Goal: Information Seeking & Learning: Compare options

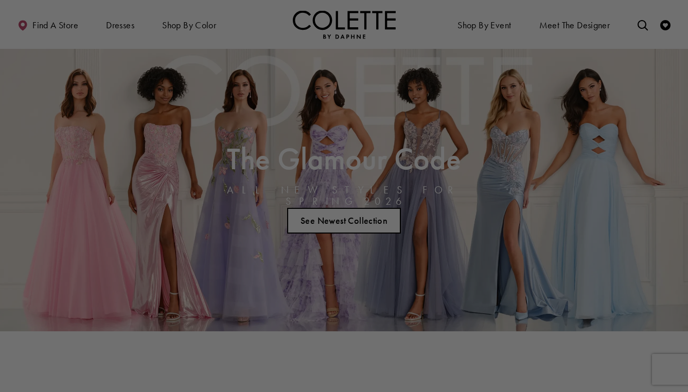
click at [170, 43] on div at bounding box center [347, 198] width 695 height 396
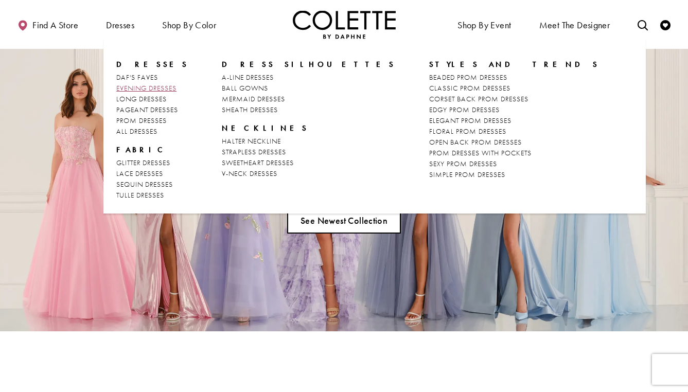
click at [135, 87] on span "EVENING DRESSES" at bounding box center [146, 87] width 60 height 9
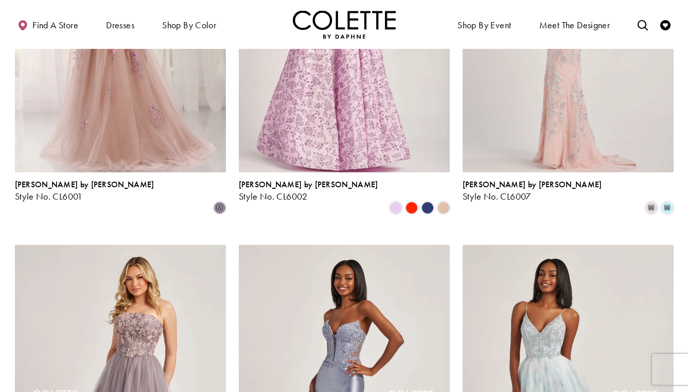
scroll to position [239, 0]
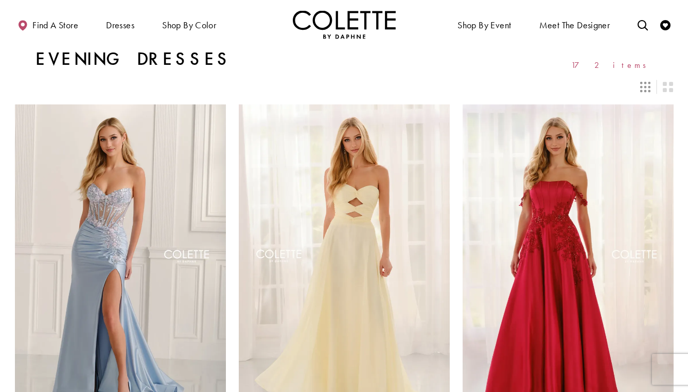
click at [320, 24] on img "Visit Home Page" at bounding box center [344, 24] width 103 height 28
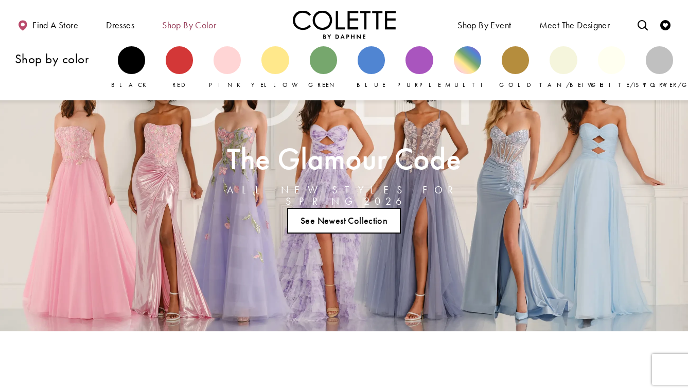
click at [181, 31] on span "Shop by color" at bounding box center [189, 24] width 59 height 28
click at [139, 64] on div "Primary block" at bounding box center [131, 59] width 27 height 27
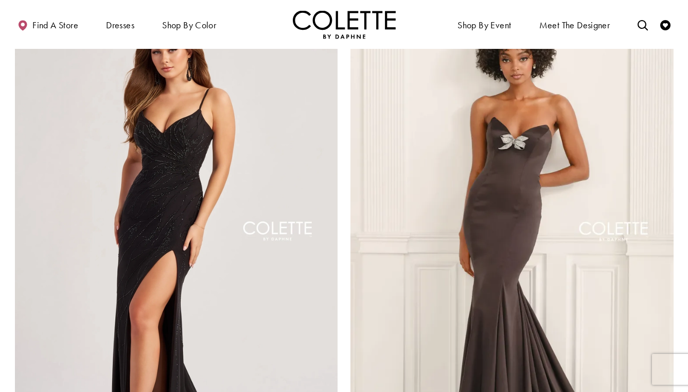
scroll to position [1730, 0]
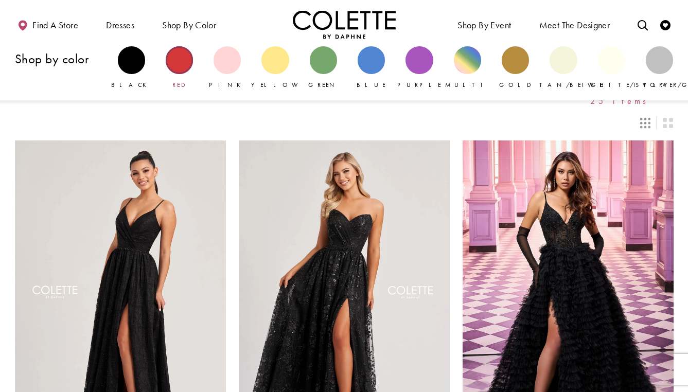
click at [189, 57] on div "Primary block" at bounding box center [179, 59] width 27 height 27
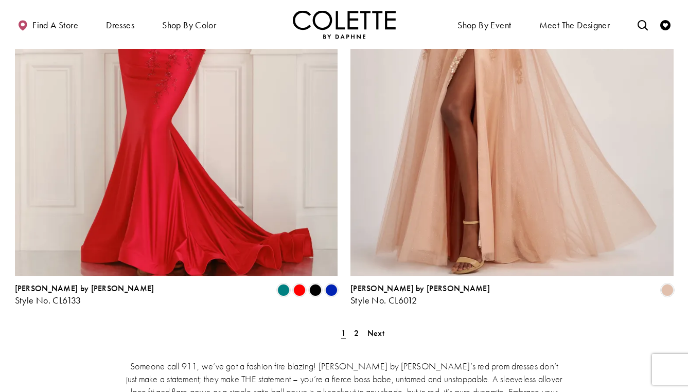
scroll to position [1853, 0]
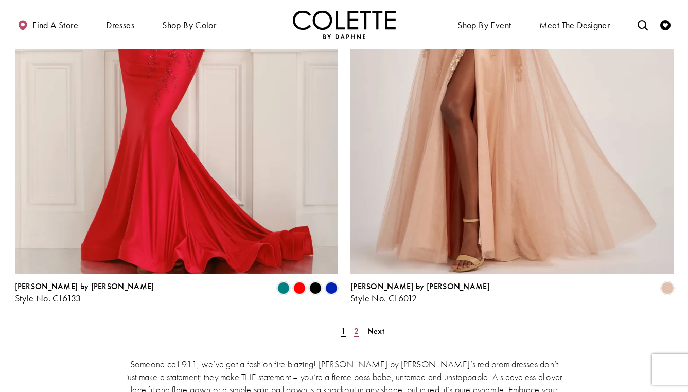
click at [357, 326] on span "2" at bounding box center [356, 331] width 5 height 11
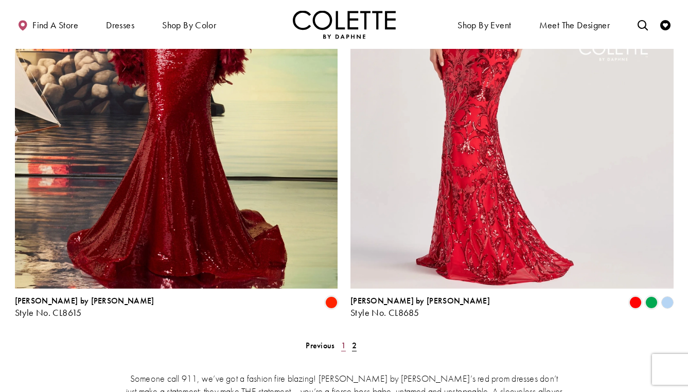
click at [342, 340] on span "1" at bounding box center [343, 345] width 5 height 11
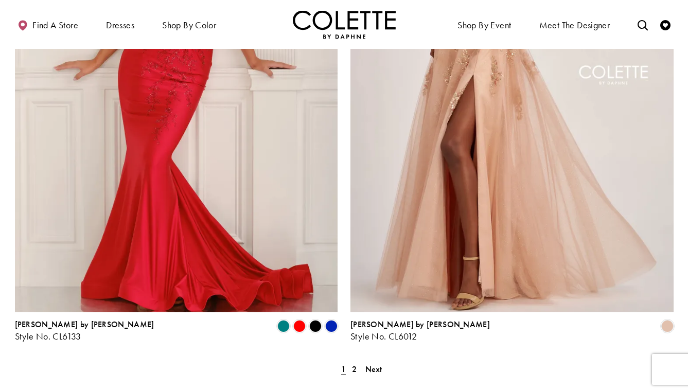
scroll to position [1823, 0]
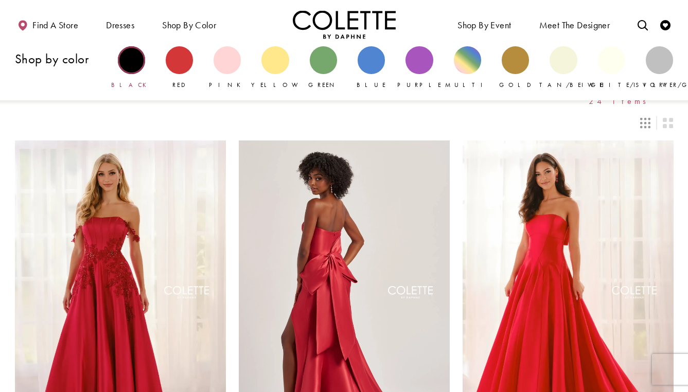
click at [136, 61] on div "Primary block" at bounding box center [131, 59] width 27 height 27
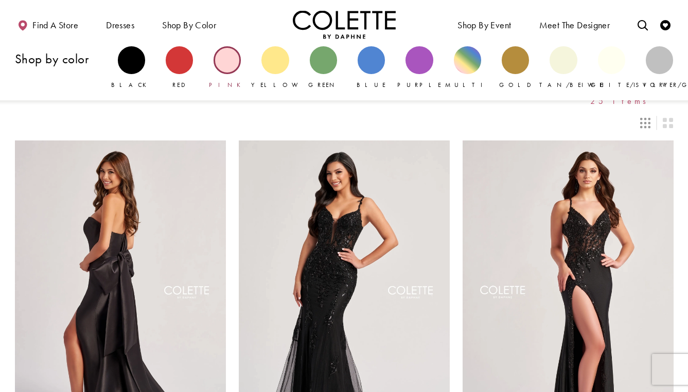
click at [226, 56] on div "Primary block" at bounding box center [227, 59] width 27 height 27
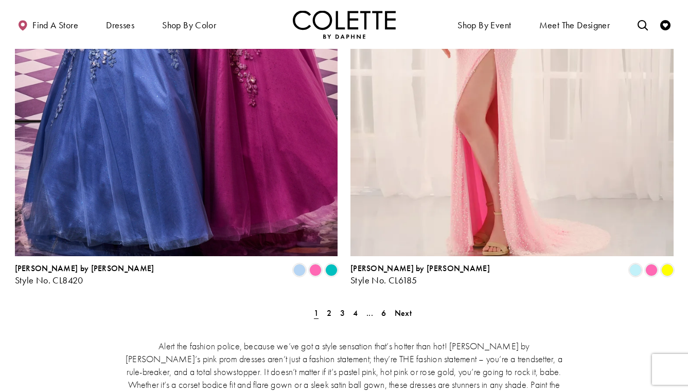
scroll to position [1932, 0]
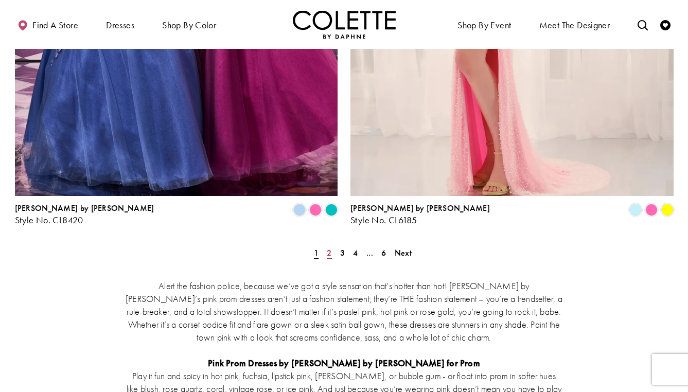
click at [325, 245] on link "2" at bounding box center [329, 252] width 11 height 15
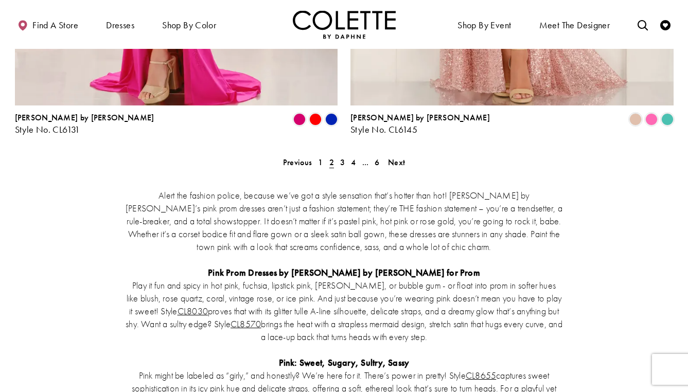
scroll to position [2039, 0]
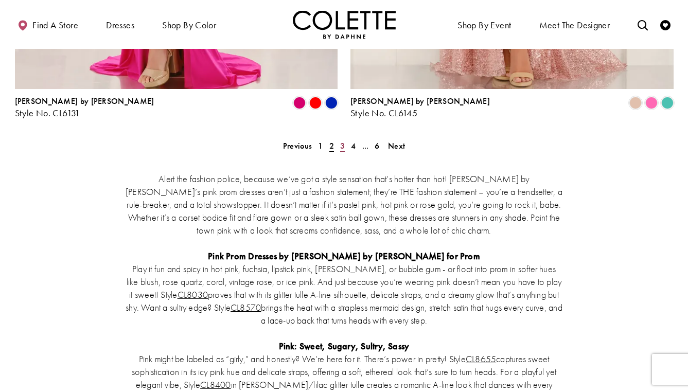
click at [343, 140] on span "3" at bounding box center [342, 145] width 5 height 11
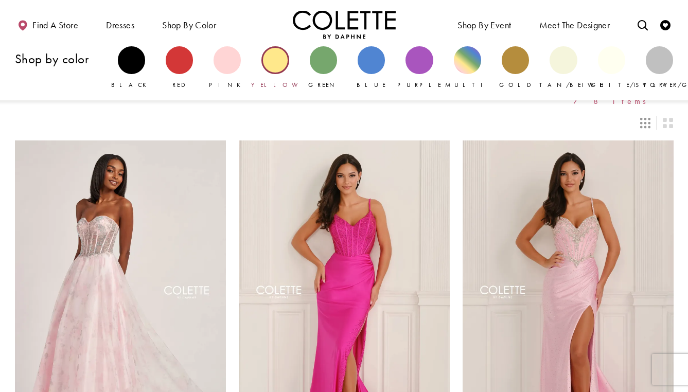
click at [280, 53] on div "Primary block" at bounding box center [274, 59] width 27 height 27
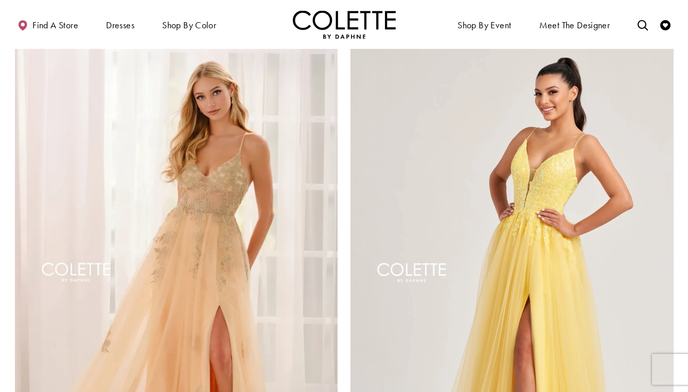
scroll to position [1907, 0]
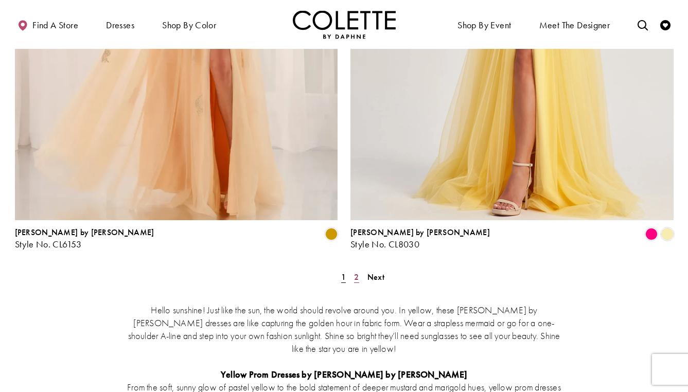
click at [355, 272] on span "2" at bounding box center [356, 277] width 5 height 11
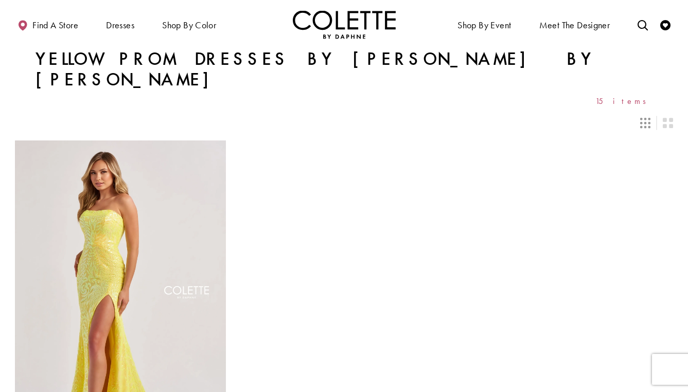
click at [372, 21] on img "Visit Home Page" at bounding box center [344, 24] width 103 height 28
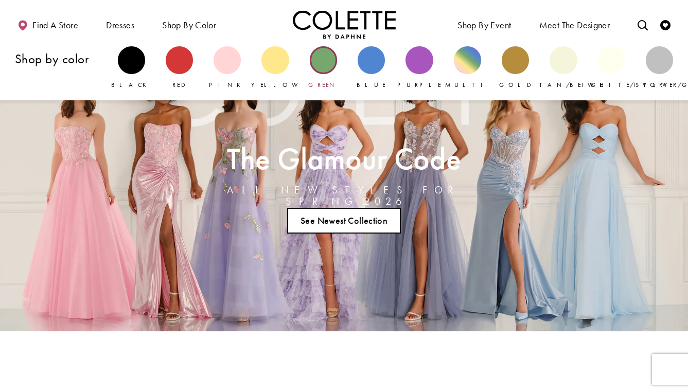
click at [329, 64] on div "Primary block" at bounding box center [323, 59] width 27 height 27
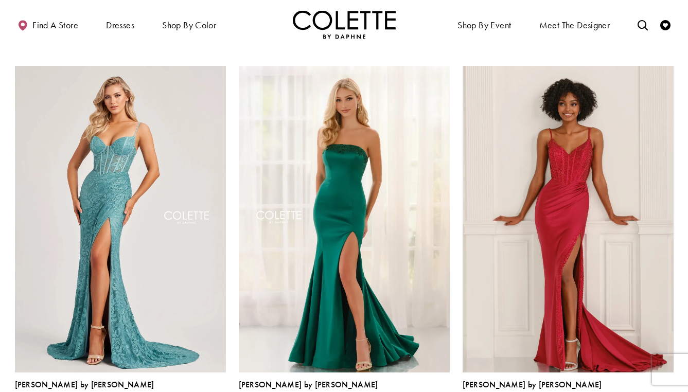
scroll to position [824, 0]
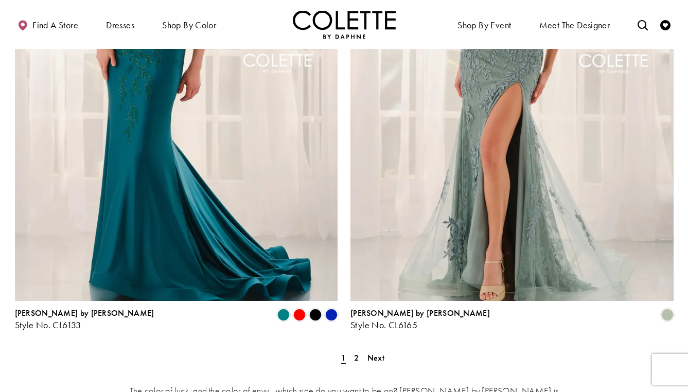
scroll to position [1944, 0]
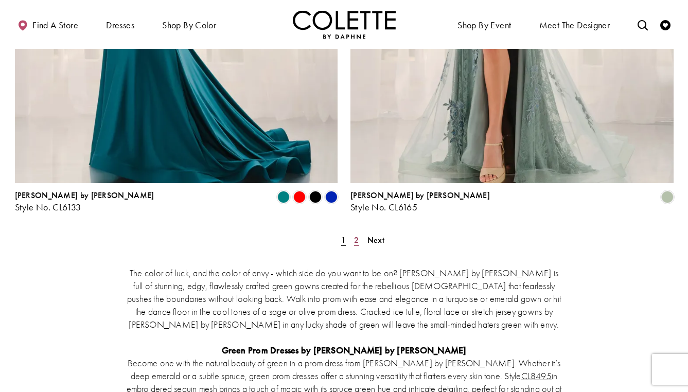
click at [357, 235] on span "2" at bounding box center [356, 240] width 5 height 11
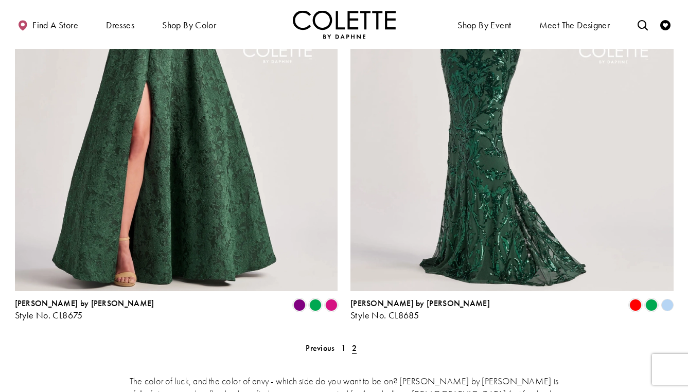
scroll to position [1837, 0]
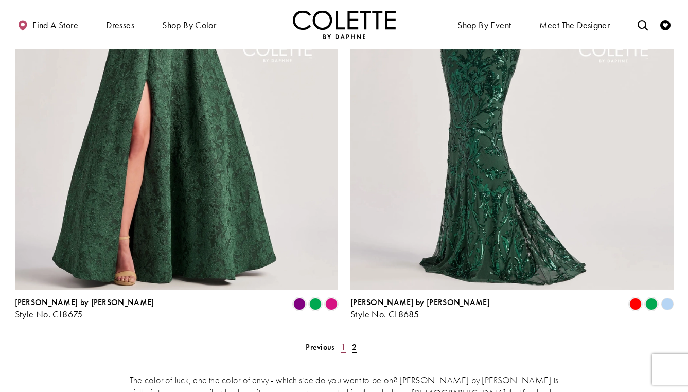
click at [343, 342] on span "1" at bounding box center [343, 347] width 5 height 11
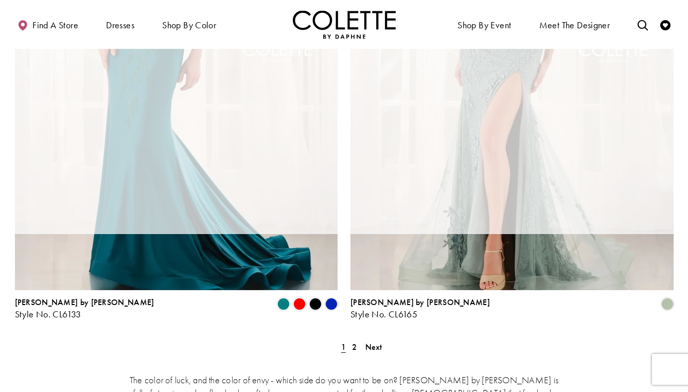
scroll to position [56, 0]
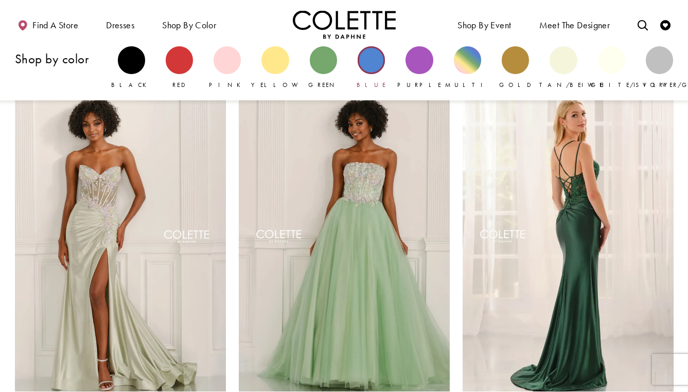
click at [377, 60] on div "Primary block" at bounding box center [371, 59] width 27 height 27
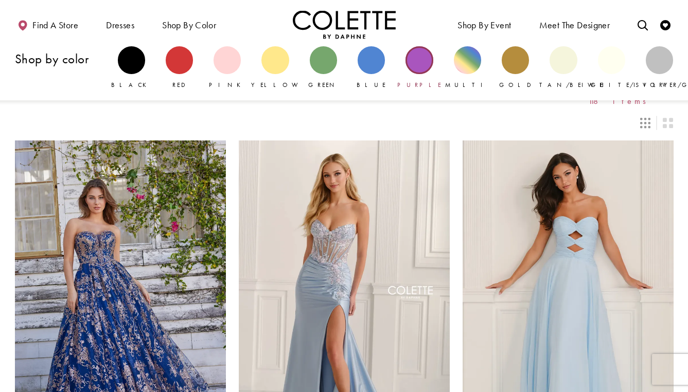
click at [408, 64] on div "Primary block" at bounding box center [418, 59] width 27 height 27
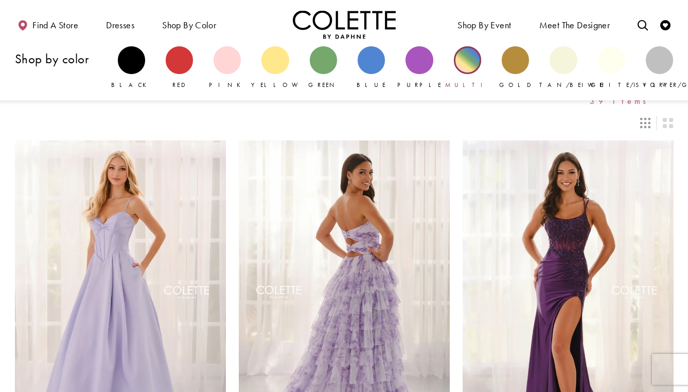
click at [465, 59] on div "Primary block" at bounding box center [467, 59] width 27 height 27
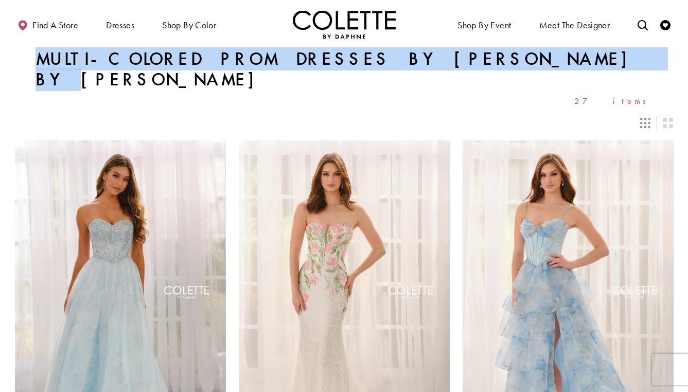
drag, startPoint x: 39, startPoint y: 59, endPoint x: 498, endPoint y: 57, distance: 459.0
click at [496, 58] on div "Multi-Colored Prom Dresses by Colette by Daphne 27 items" at bounding box center [344, 77] width 659 height 57
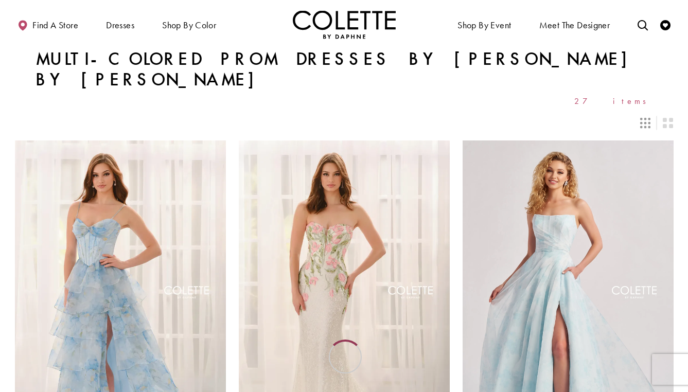
click at [35, 105] on div at bounding box center [344, 116] width 659 height 23
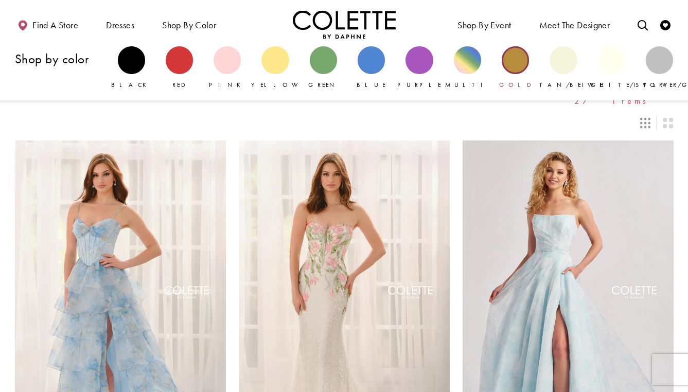
click at [521, 59] on div "Primary block" at bounding box center [515, 59] width 27 height 27
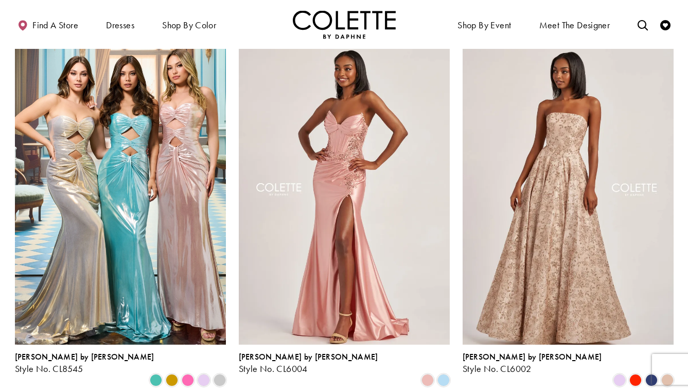
scroll to position [198, 0]
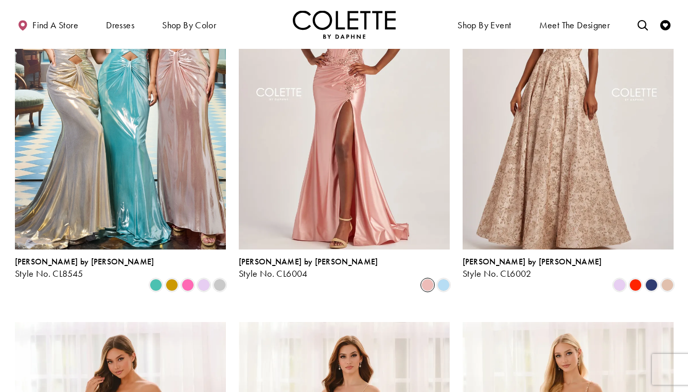
click at [427, 279] on span "Product List" at bounding box center [427, 285] width 12 height 12
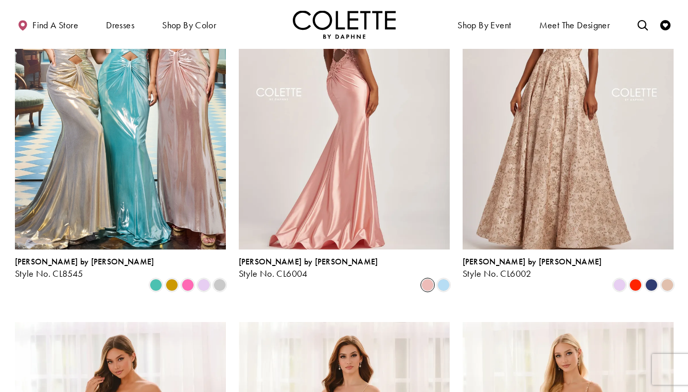
click at [416, 151] on img "Visit Colette by Daphne Style No. CL6004 Page" at bounding box center [344, 96] width 211 height 307
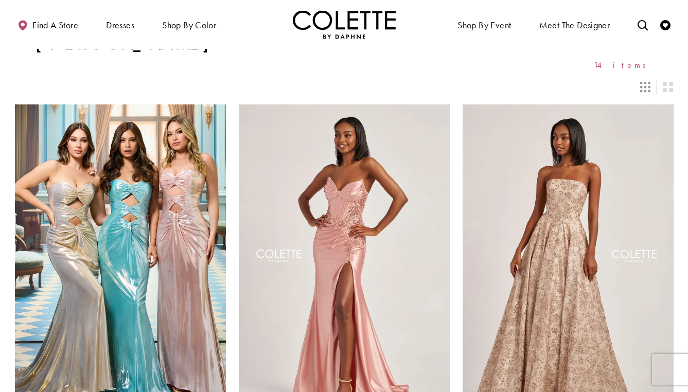
scroll to position [0, 0]
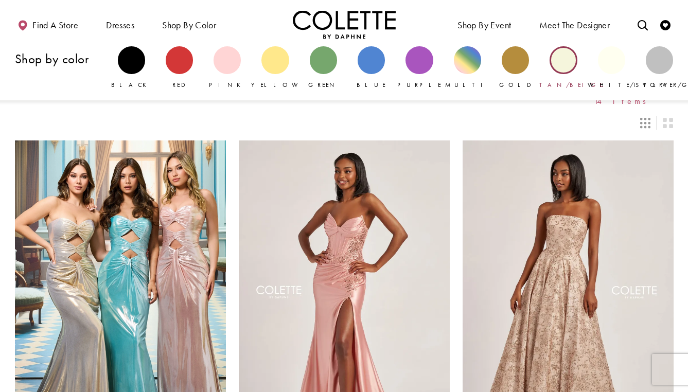
click at [563, 63] on div "Primary block" at bounding box center [563, 59] width 27 height 27
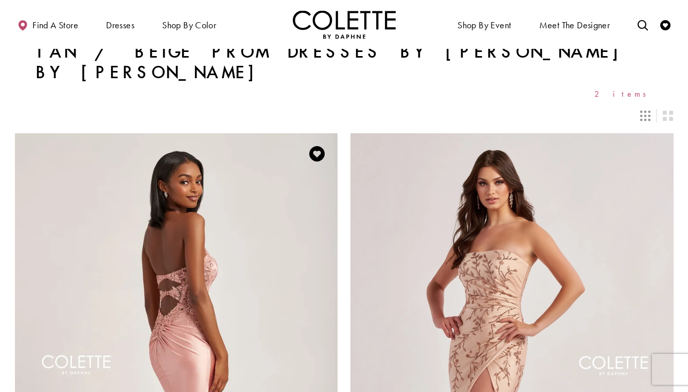
scroll to position [8, 0]
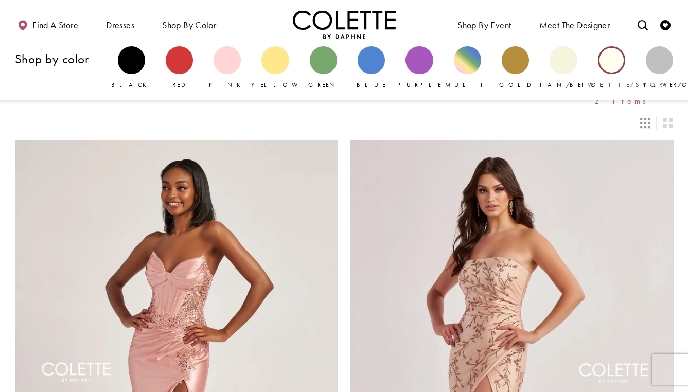
click at [613, 61] on div "Primary block" at bounding box center [611, 59] width 27 height 27
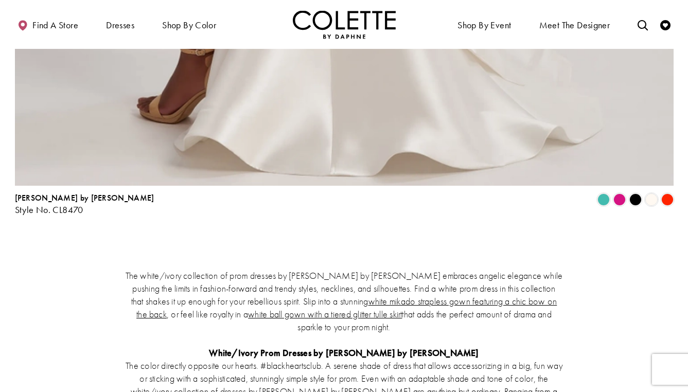
scroll to position [1294, 0]
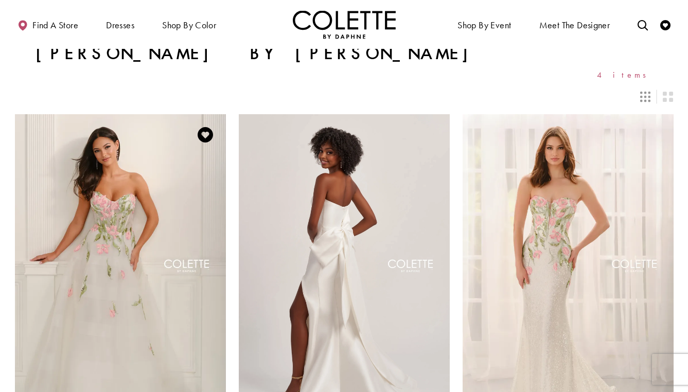
scroll to position [25, 0]
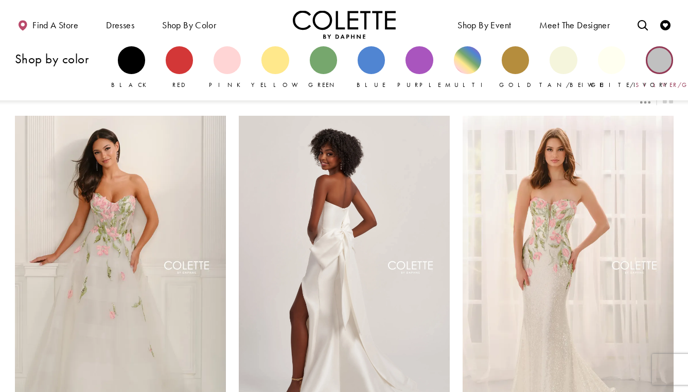
click at [660, 61] on div "Primary block" at bounding box center [659, 59] width 27 height 27
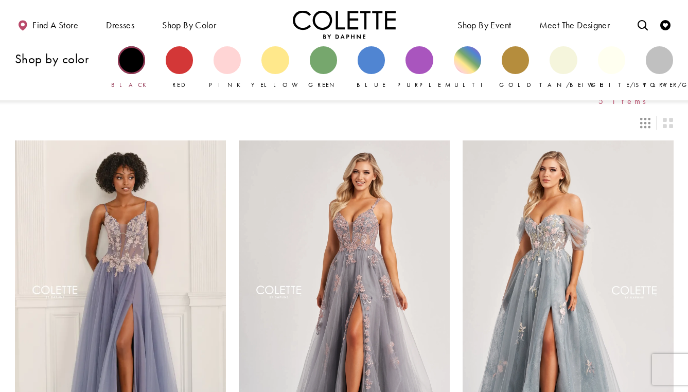
click at [139, 70] on div "Primary block" at bounding box center [131, 59] width 27 height 27
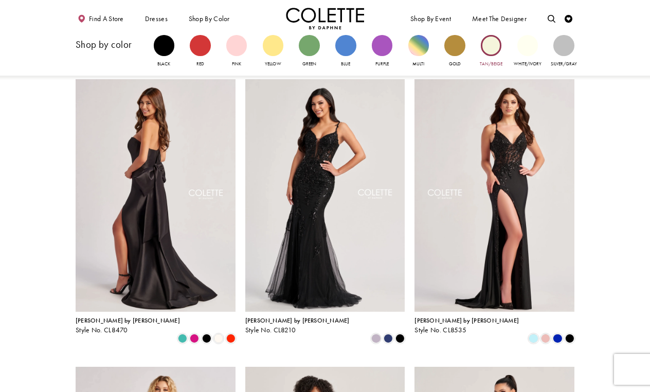
click at [490, 45] on div "Primary block" at bounding box center [491, 45] width 21 height 21
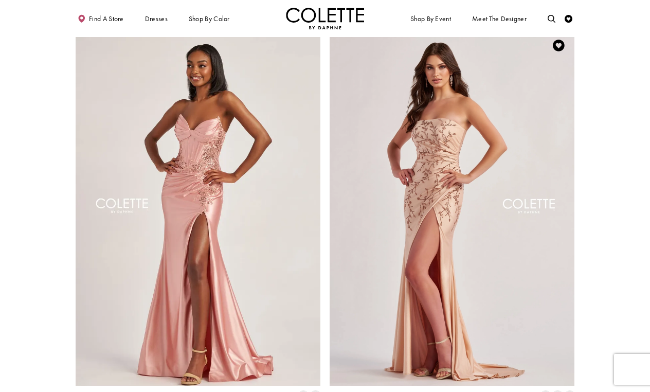
scroll to position [8, 0]
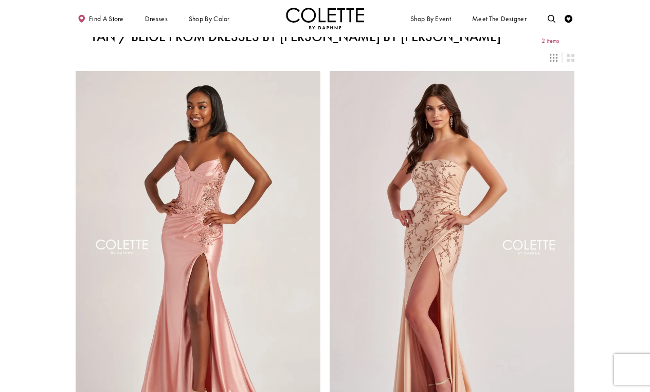
click at [306, 24] on img "Visit Home Page" at bounding box center [325, 19] width 78 height 22
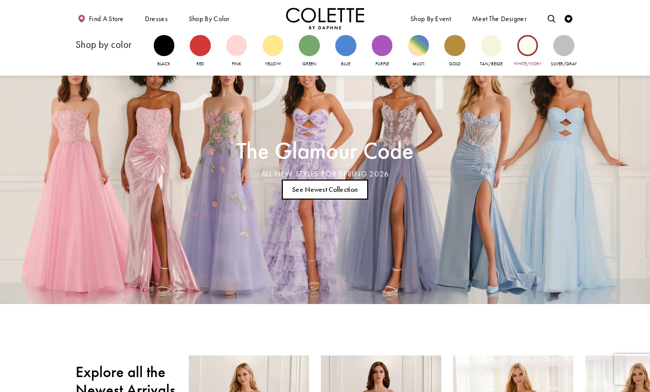
click at [527, 47] on div "Primary block" at bounding box center [528, 45] width 21 height 21
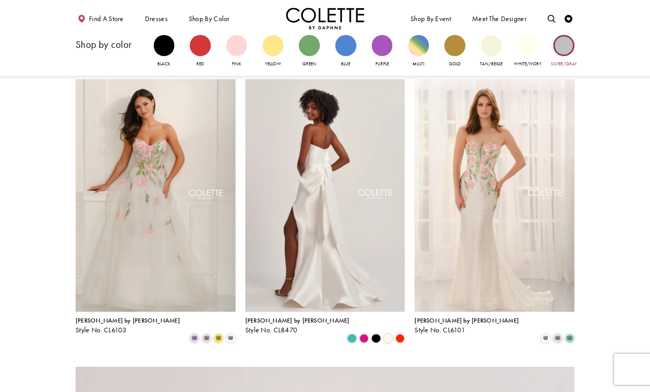
click at [562, 39] on div "Primary block" at bounding box center [564, 45] width 21 height 21
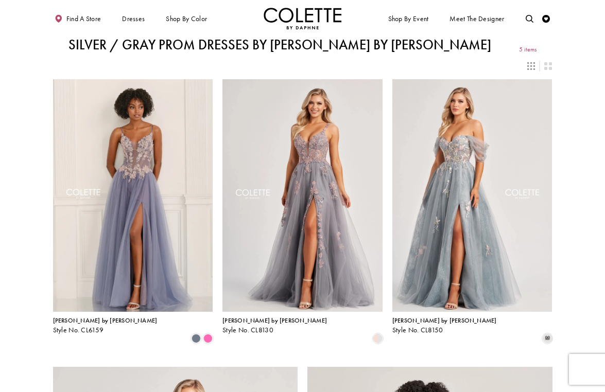
click at [298, 22] on img "Visit Home Page" at bounding box center [302, 19] width 78 height 22
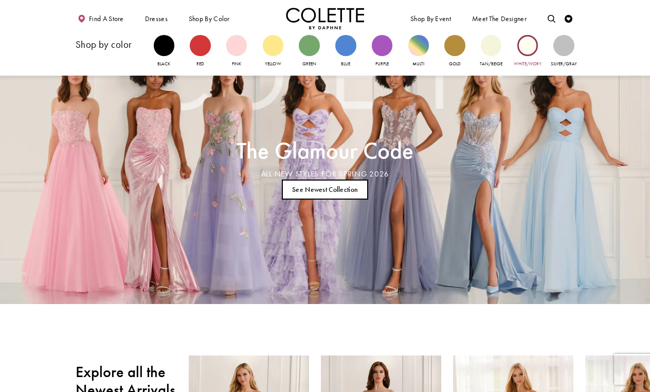
click at [530, 44] on div "Primary block" at bounding box center [528, 45] width 21 height 21
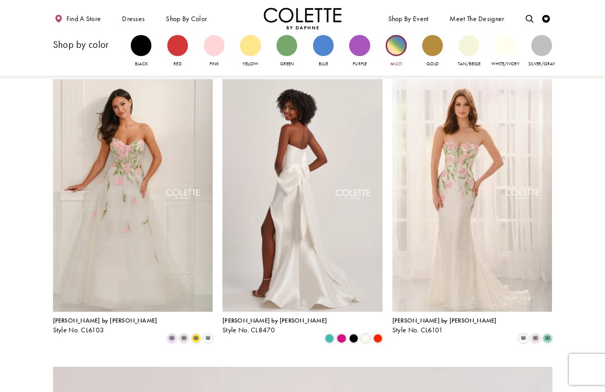
click at [399, 45] on div "Primary block" at bounding box center [395, 45] width 21 height 21
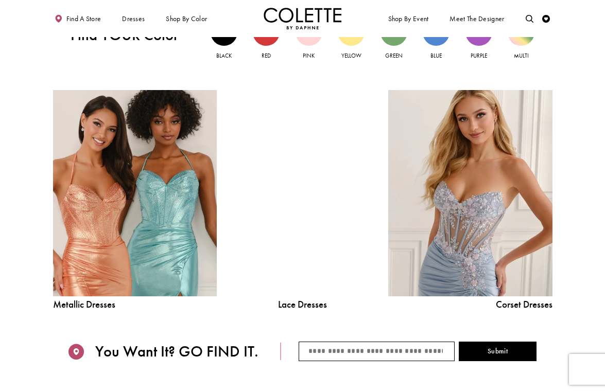
scroll to position [810, 0]
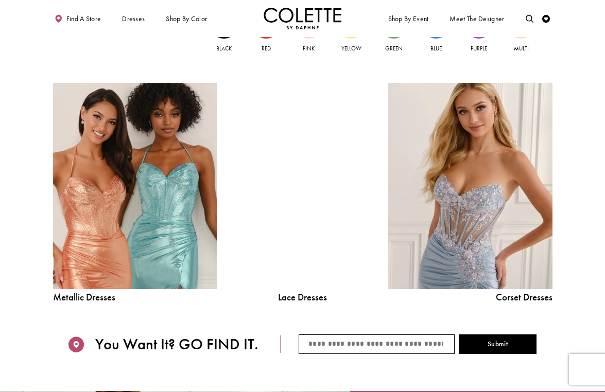
click at [112, 298] on span "Metallic Dresses" at bounding box center [135, 298] width 164 height 10
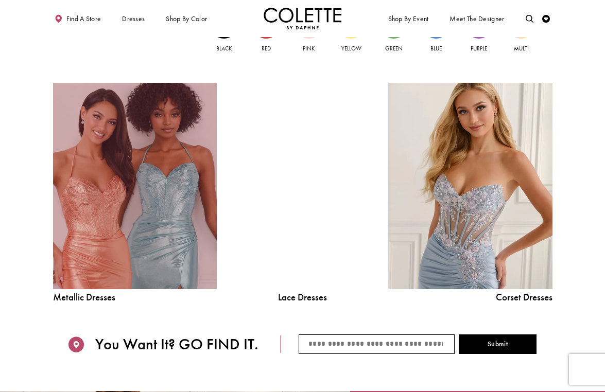
click at [139, 274] on link "Metallic Dresses Related Link" at bounding box center [135, 186] width 164 height 207
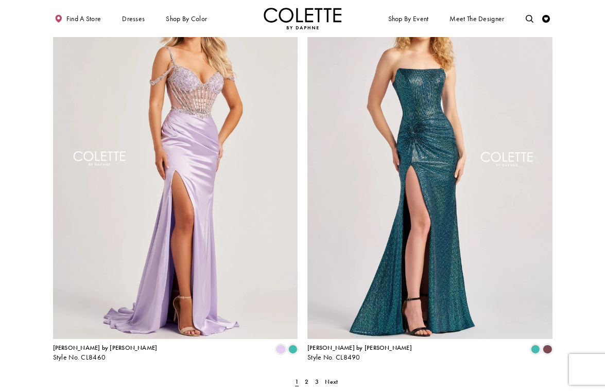
scroll to position [1318, 0]
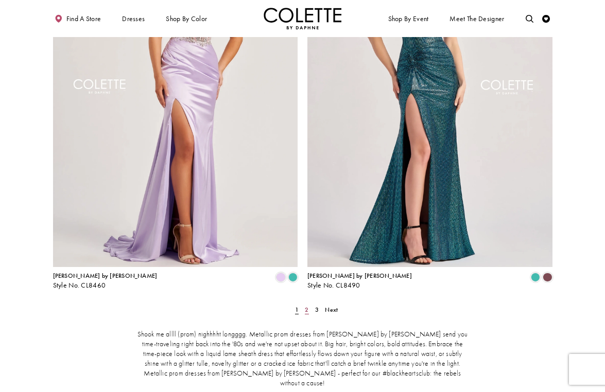
click at [308, 306] on span "2" at bounding box center [307, 310] width 4 height 8
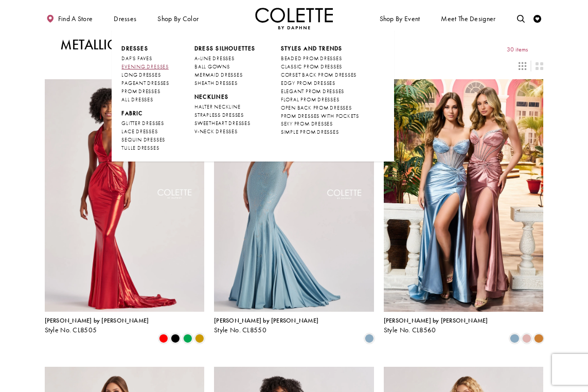
click at [146, 69] on span "EVENING DRESSES" at bounding box center [144, 66] width 47 height 7
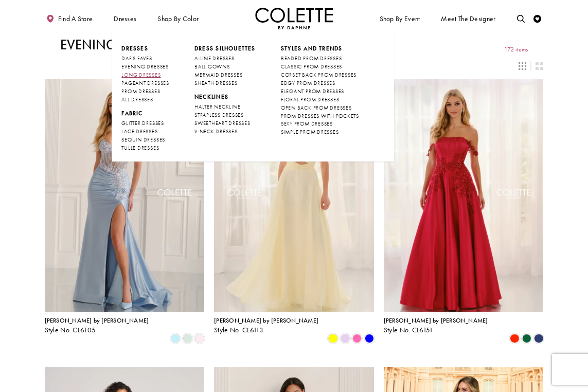
click at [138, 74] on span "LONG DRESSES" at bounding box center [140, 75] width 39 height 7
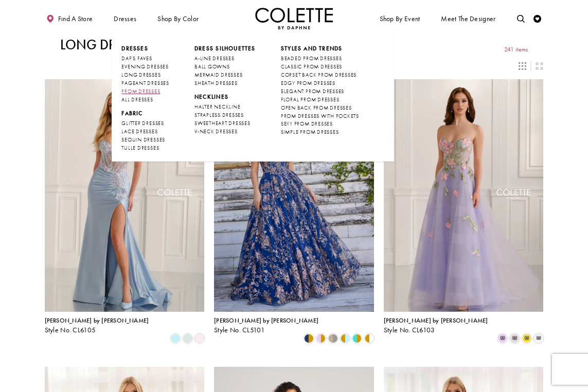
click at [139, 92] on span "PROM DRESSES" at bounding box center [140, 91] width 39 height 7
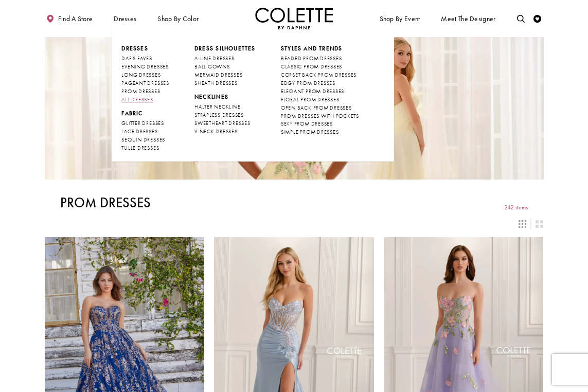
click at [138, 102] on span "ALL DRESSES" at bounding box center [136, 99] width 31 height 7
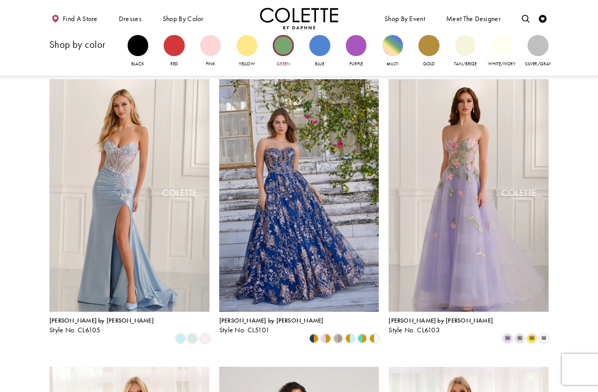
click at [287, 55] on link "Green" at bounding box center [283, 51] width 21 height 33
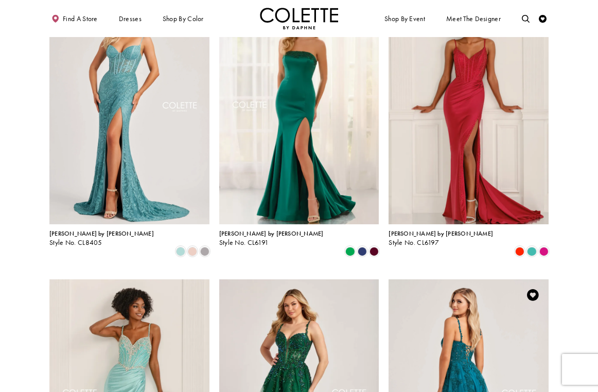
scroll to position [593, 0]
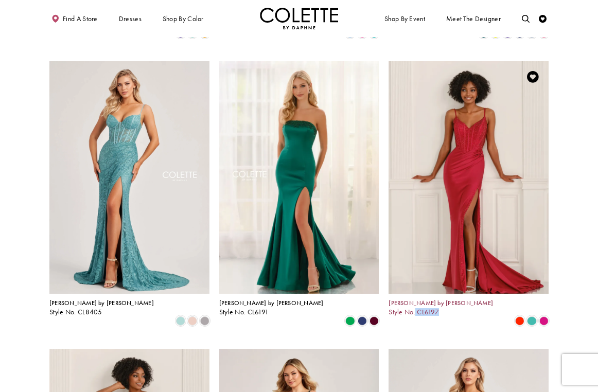
drag, startPoint x: 448, startPoint y: 291, endPoint x: 416, endPoint y: 293, distance: 32.0
click at [416, 300] on div "Colette by Daphne Style No. CL6197 Skip Color List #19016c38e5 to end Color Lis…" at bounding box center [468, 313] width 160 height 26
copy div "CL6197 Skip Color List #19016c38e5 to end"
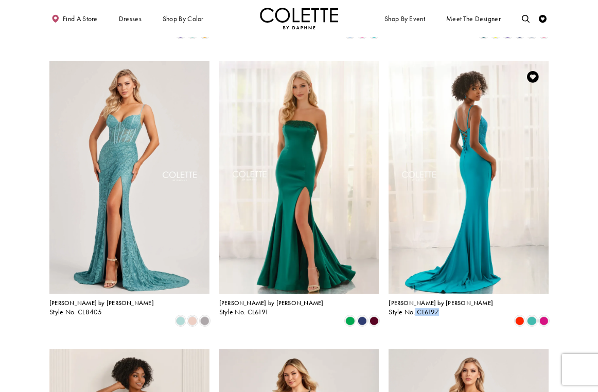
click at [516, 250] on img "Visit Colette by Daphne Style No. CL6197 Page" at bounding box center [468, 177] width 160 height 233
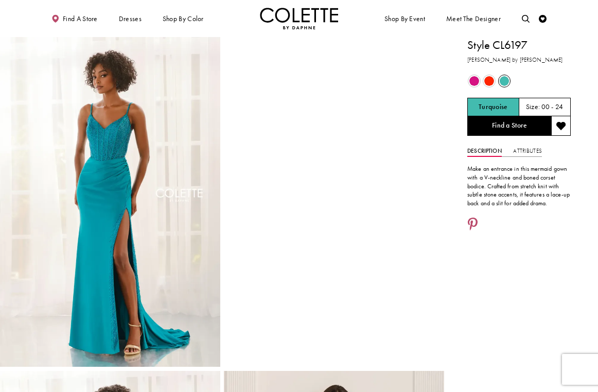
click at [489, 80] on span "Product color controls state depends on size chosen" at bounding box center [489, 81] width 10 height 10
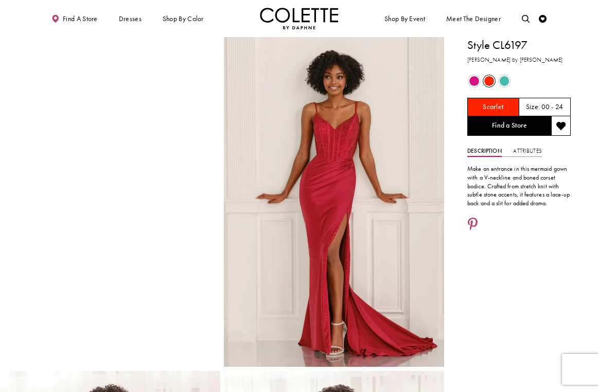
click at [502, 78] on span "Product color controls state depends on size chosen" at bounding box center [505, 81] width 10 height 10
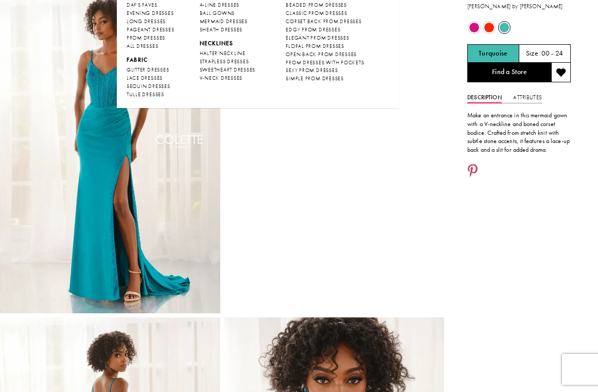
scroll to position [58, 0]
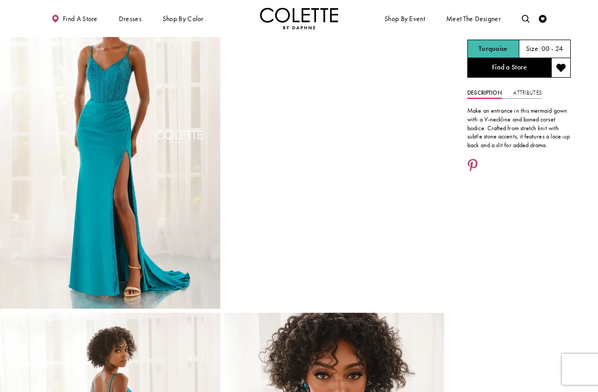
click at [285, 22] on img "Visit Home Page" at bounding box center [299, 19] width 78 height 22
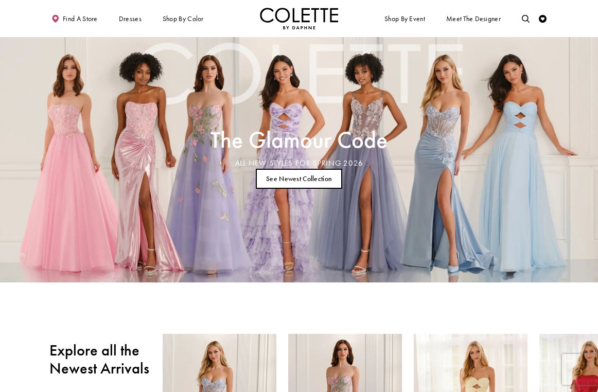
click at [306, 177] on link "See Newest Collection" at bounding box center [299, 179] width 87 height 20
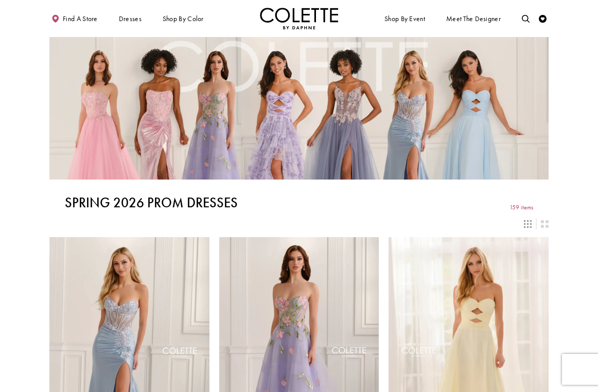
click at [285, 21] on img "Visit Home Page" at bounding box center [299, 19] width 78 height 22
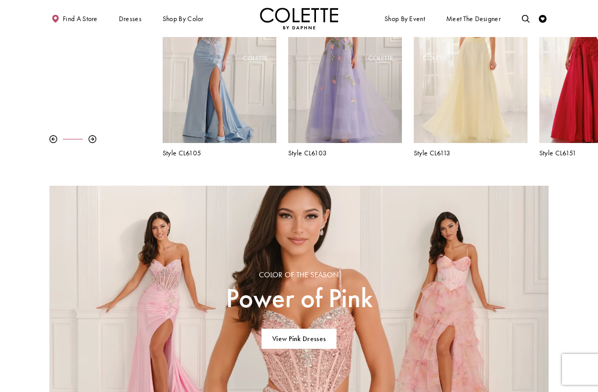
scroll to position [678, 0]
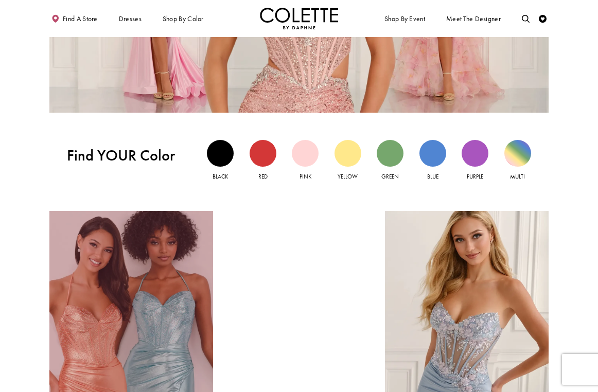
click at [149, 308] on link "Metallic Dresses Related Link" at bounding box center [131, 314] width 164 height 207
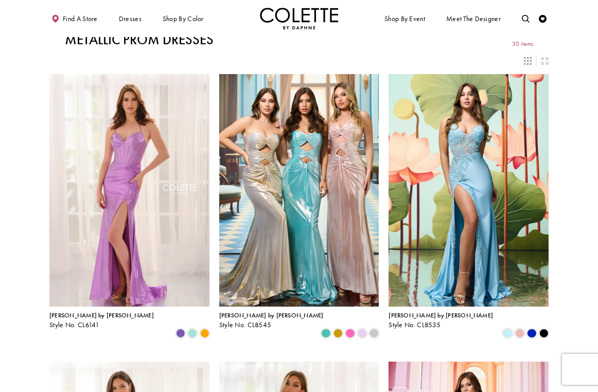
scroll to position [7, 0]
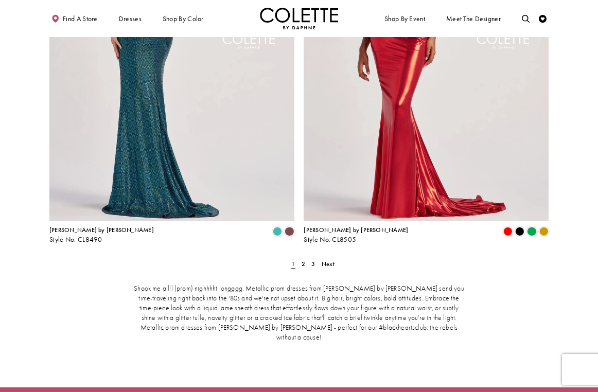
scroll to position [1370, 0]
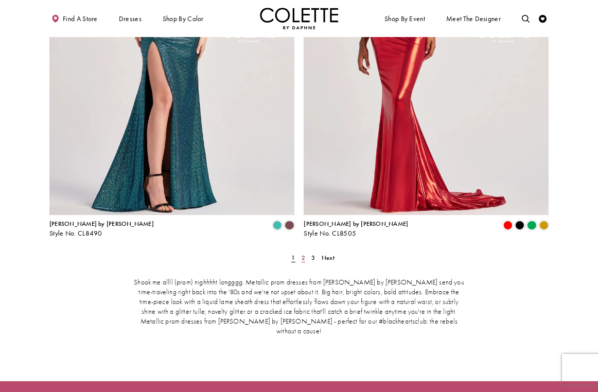
click at [299, 252] on link "2" at bounding box center [303, 257] width 8 height 11
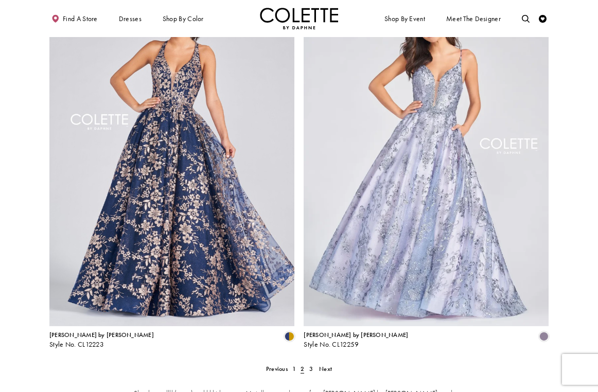
scroll to position [1296, 0]
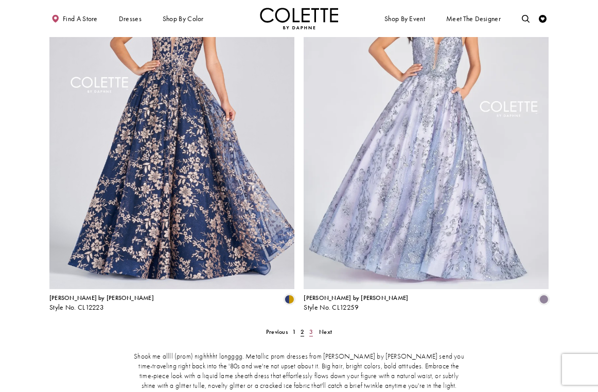
click at [313, 326] on link "3" at bounding box center [311, 331] width 8 height 11
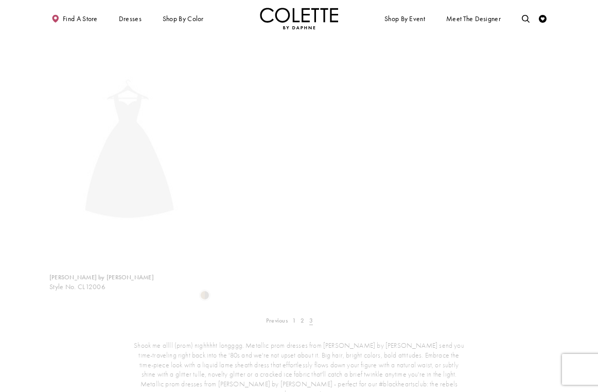
scroll to position [42, 0]
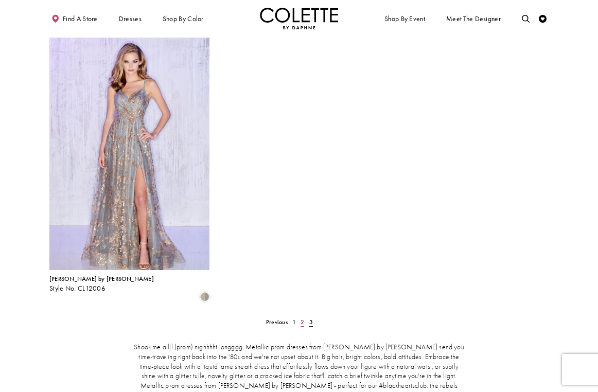
click at [302, 318] on span "2" at bounding box center [302, 322] width 4 height 8
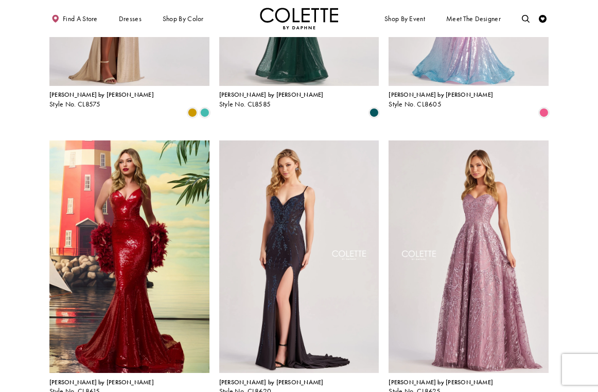
scroll to position [512, 0]
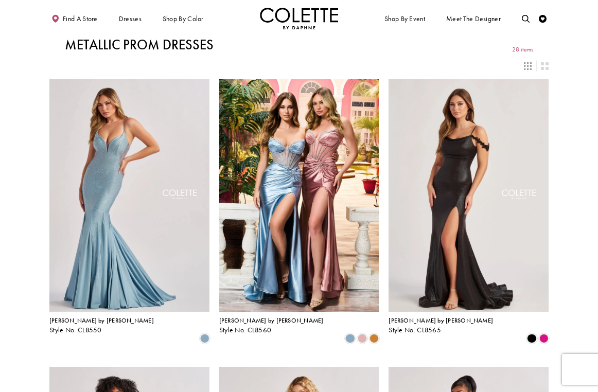
click at [280, 9] on img "Visit Home Page" at bounding box center [299, 19] width 78 height 22
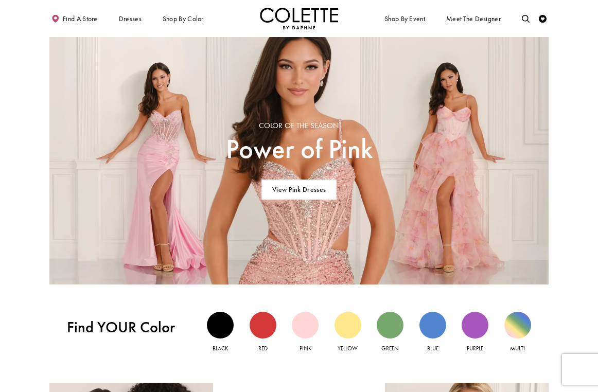
scroll to position [523, 0]
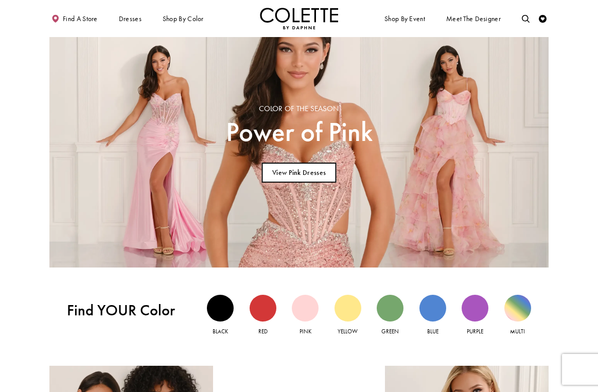
click at [270, 173] on link "View Pink Dresses" at bounding box center [299, 173] width 75 height 20
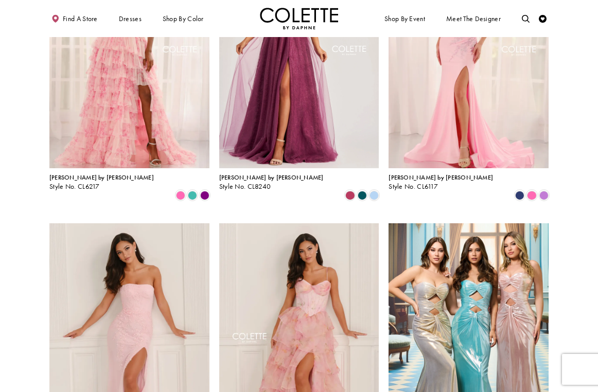
scroll to position [716, 0]
